Goal: Task Accomplishment & Management: Use online tool/utility

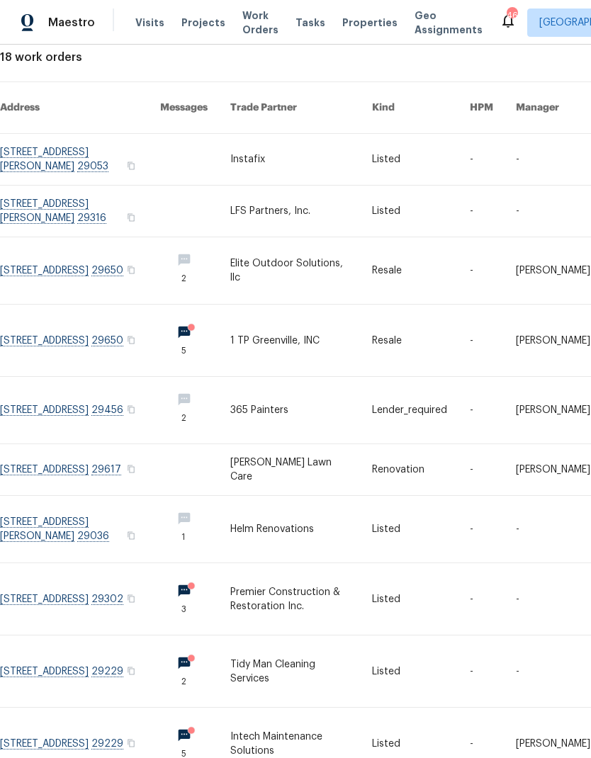
scroll to position [84, 0]
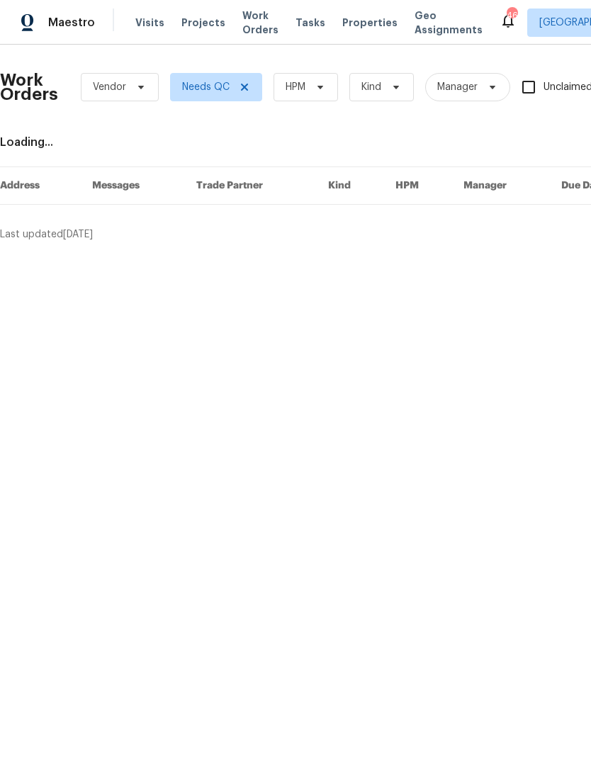
click at [195, 25] on span "Projects" at bounding box center [203, 23] width 44 height 14
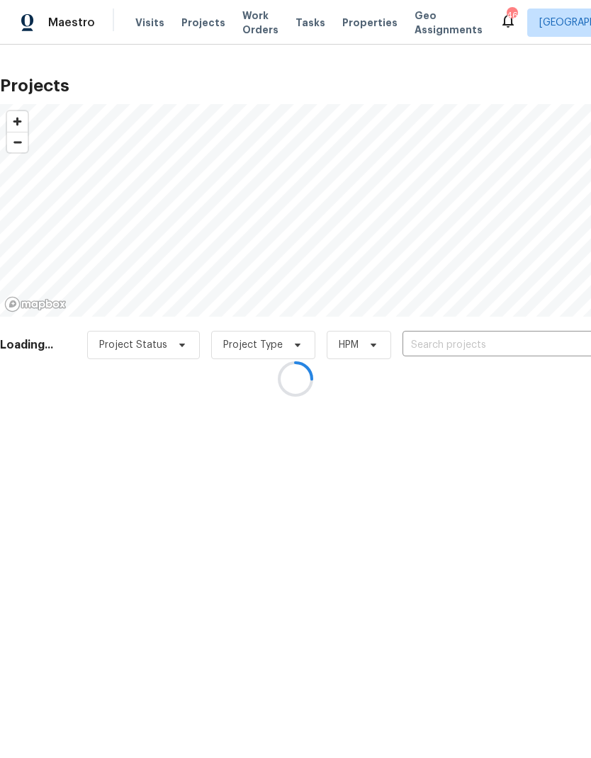
click at [469, 339] on div at bounding box center [295, 379] width 591 height 758
click at [511, 338] on div at bounding box center [295, 379] width 591 height 758
click at [468, 333] on div at bounding box center [295, 379] width 591 height 758
click at [494, 343] on div at bounding box center [295, 379] width 591 height 758
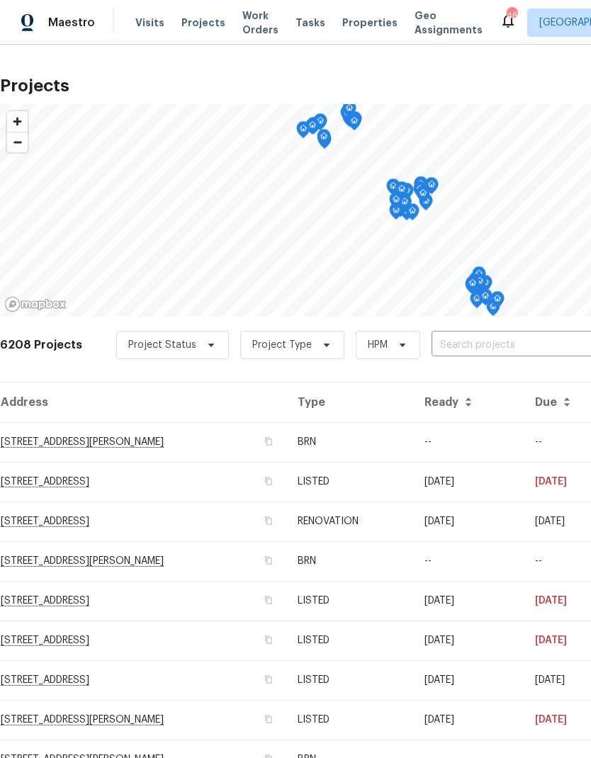
click at [507, 341] on input "text" at bounding box center [512, 345] width 162 height 22
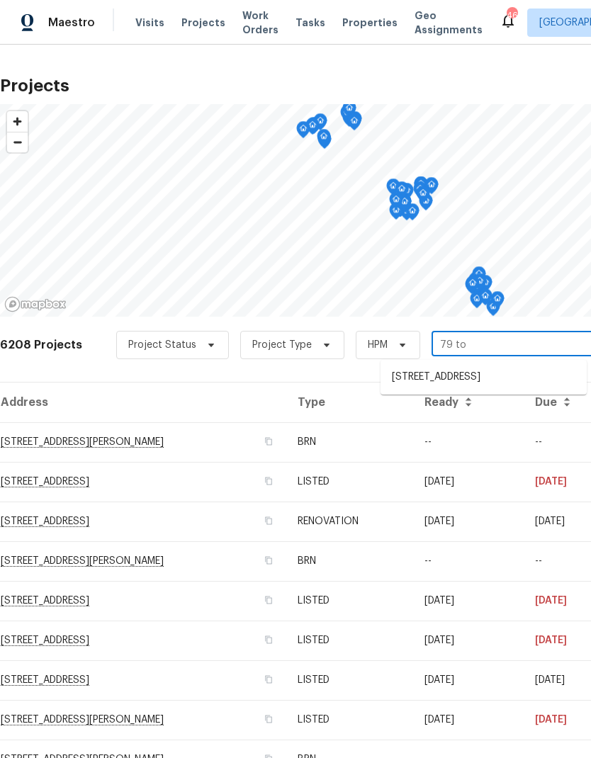
type input "79 top"
click at [497, 375] on li "79 Topsail Ct, Greenville, SC 29611" at bounding box center [483, 378] width 206 height 24
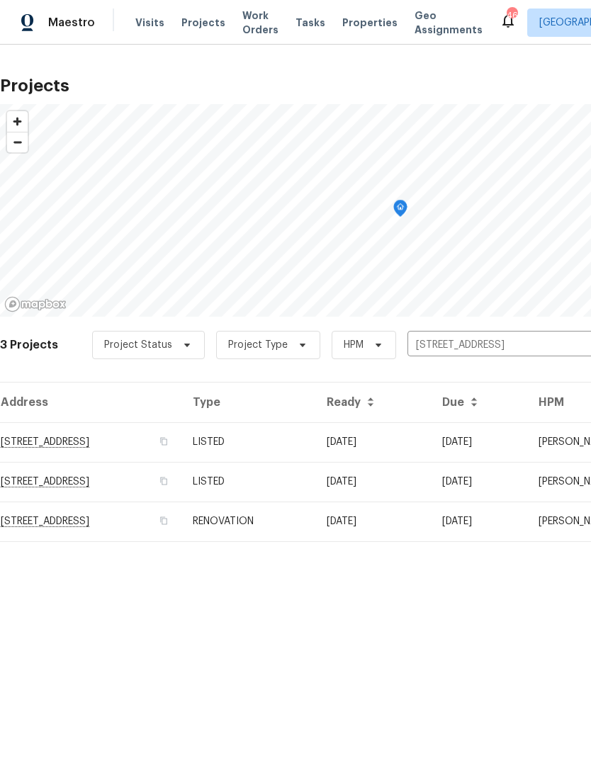
click at [52, 444] on td "79 Topsail Ct, Greenville, SC 29611" at bounding box center [90, 442] width 181 height 40
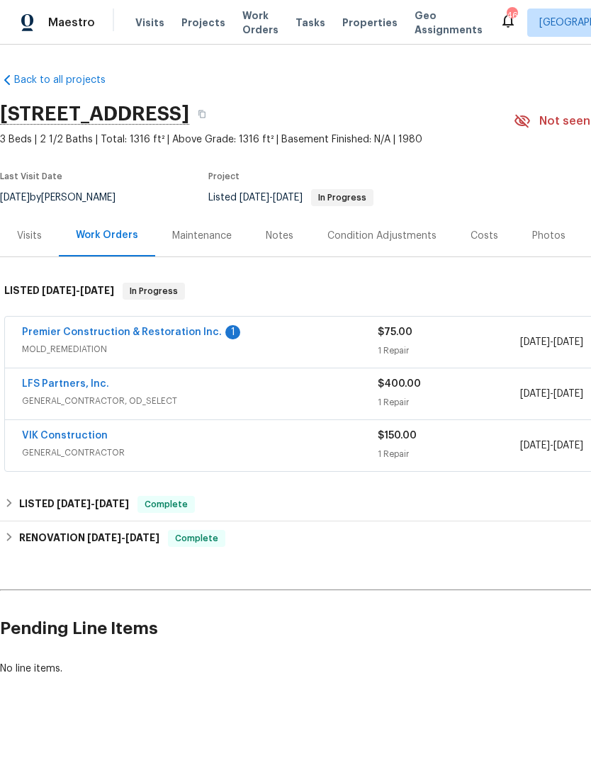
click at [57, 385] on link "LFS Partners, Inc." at bounding box center [65, 384] width 87 height 10
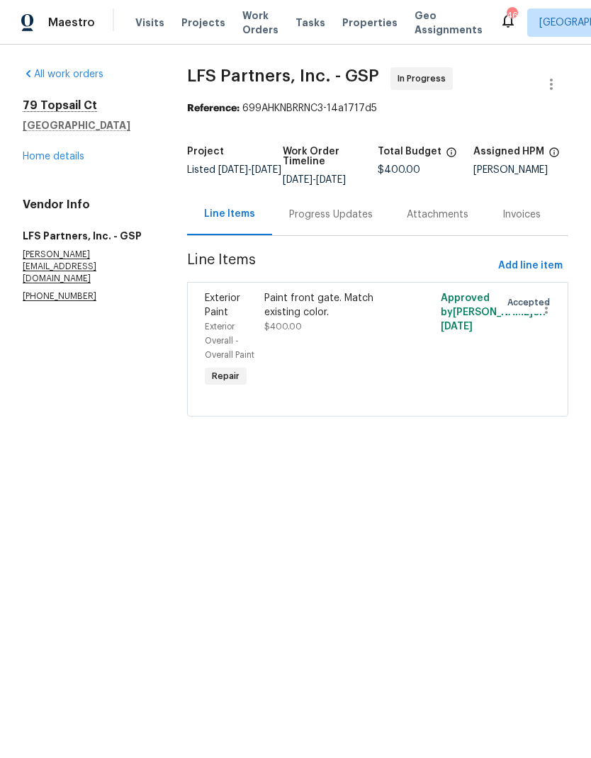
click at [352, 318] on div "Paint front gate. Match existing color." at bounding box center [333, 305] width 139 height 28
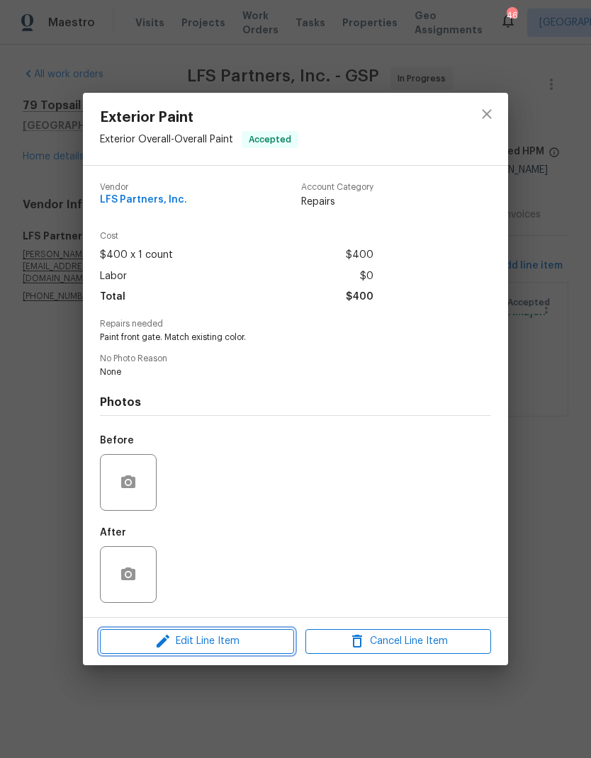
click at [259, 635] on span "Edit Line Item" at bounding box center [197, 642] width 186 height 18
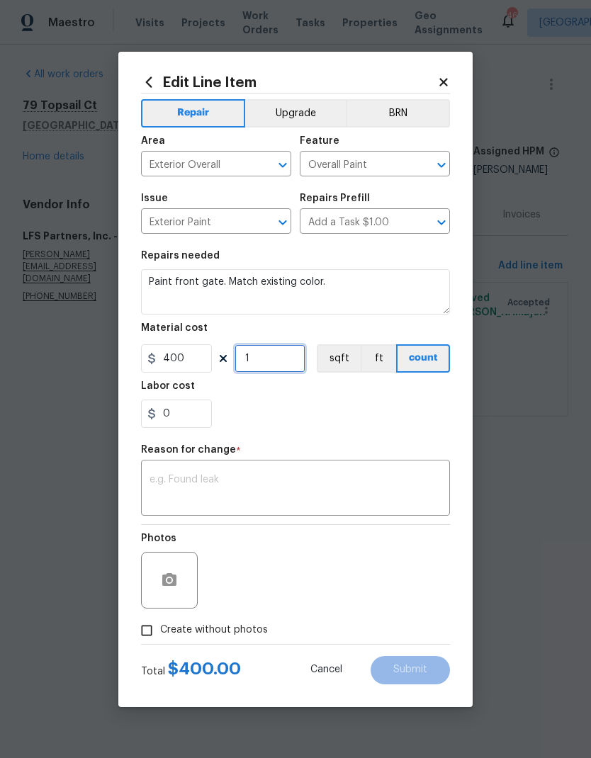
click at [257, 363] on input "1" at bounding box center [269, 358] width 71 height 28
type input "2"
click at [325, 411] on div "0" at bounding box center [295, 414] width 309 height 28
click at [292, 516] on div "x ​" at bounding box center [295, 489] width 309 height 52
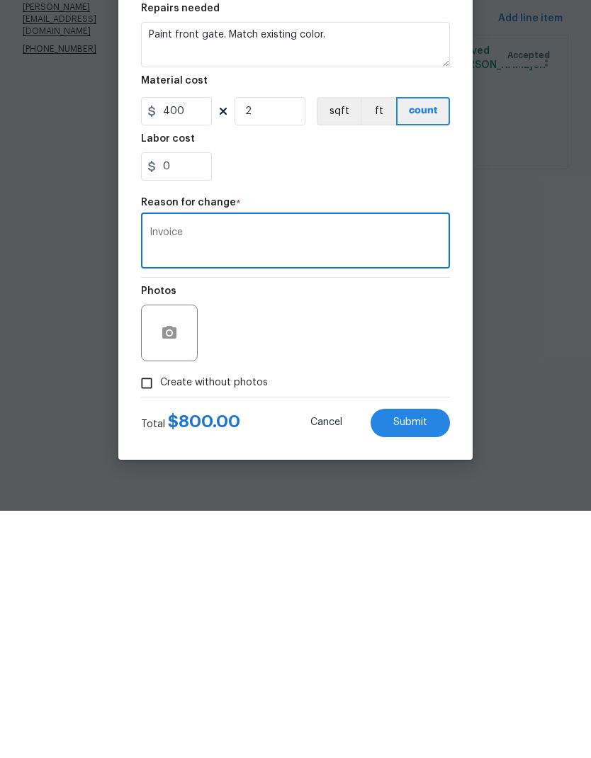
type textarea "Invoice"
click at [366, 525] on div "Photos" at bounding box center [295, 571] width 309 height 92
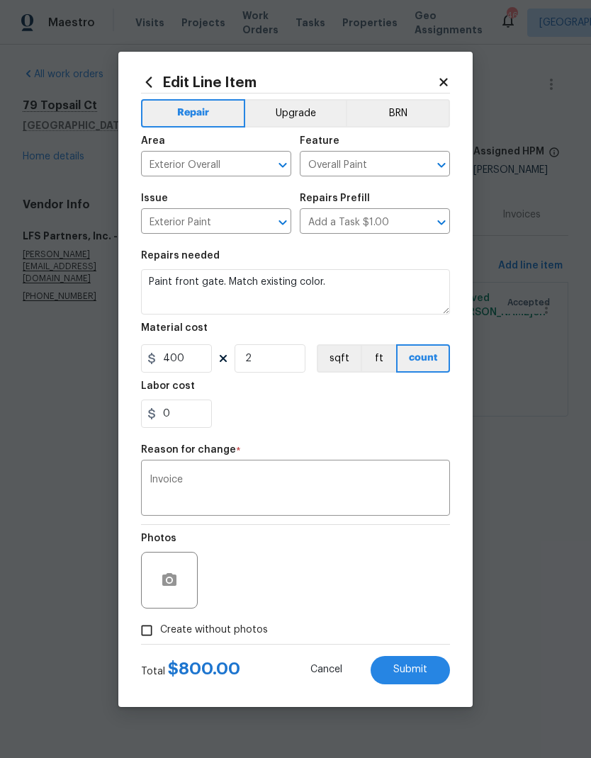
click at [419, 658] on button "Submit" at bounding box center [410, 670] width 79 height 28
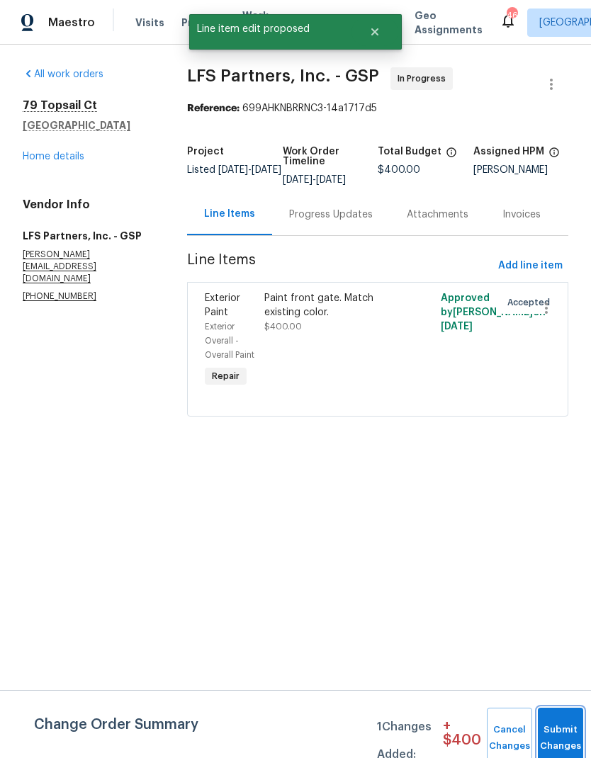
click at [560, 737] on span "Submit Changes" at bounding box center [560, 738] width 31 height 33
